Goal: Task Accomplishment & Management: Use online tool/utility

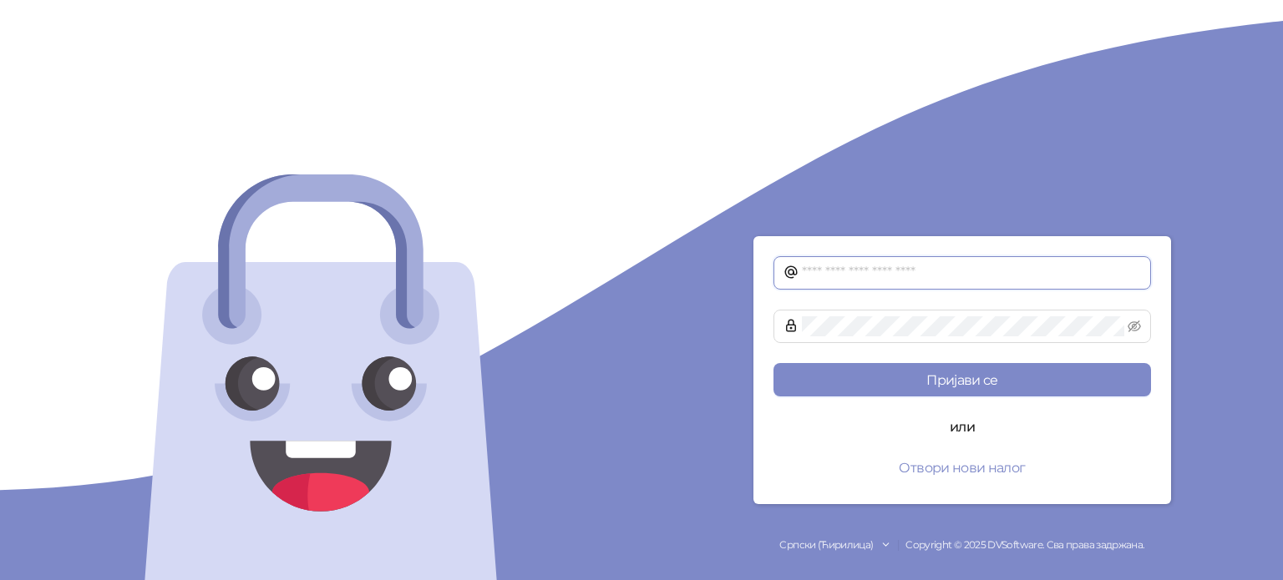
type input "**********"
click at [632, 160] on div at bounding box center [320, 290] width 641 height 580
